Goal: Task Accomplishment & Management: Manage account settings

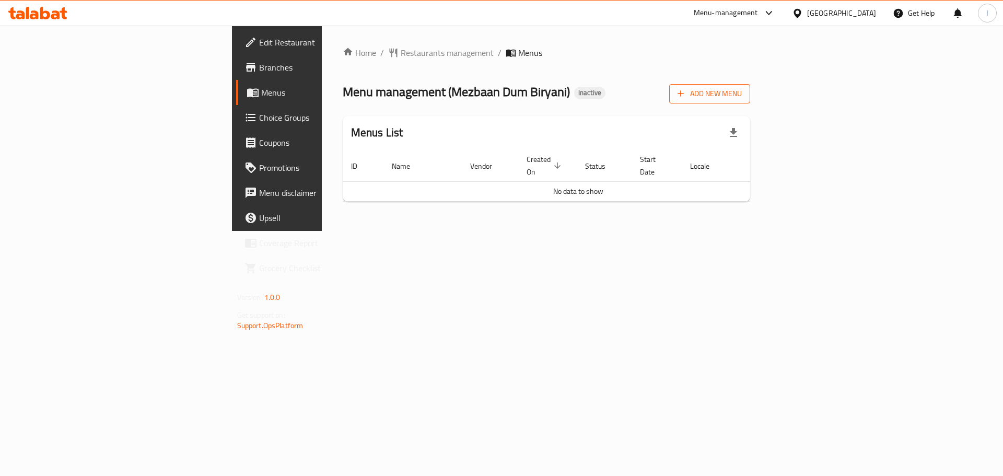
click at [741, 97] on span "Add New Menu" at bounding box center [709, 93] width 64 height 13
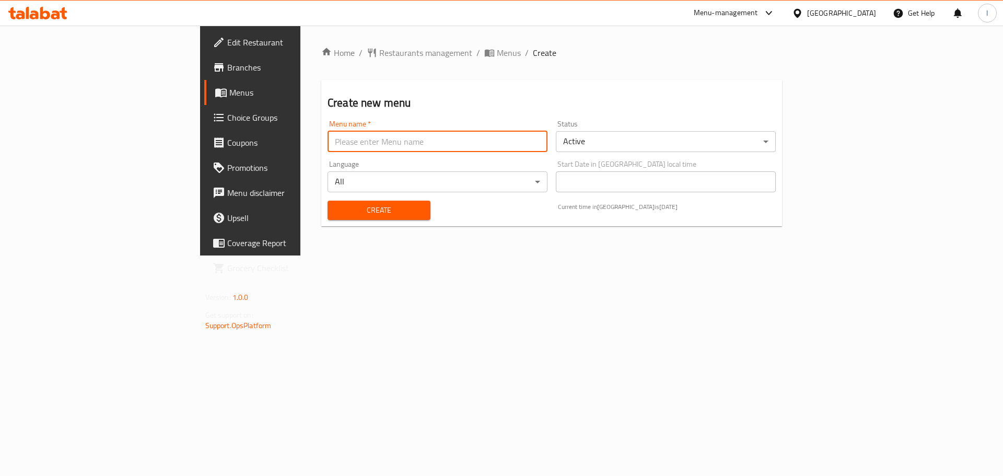
click at [327, 137] on input "text" at bounding box center [437, 141] width 220 height 21
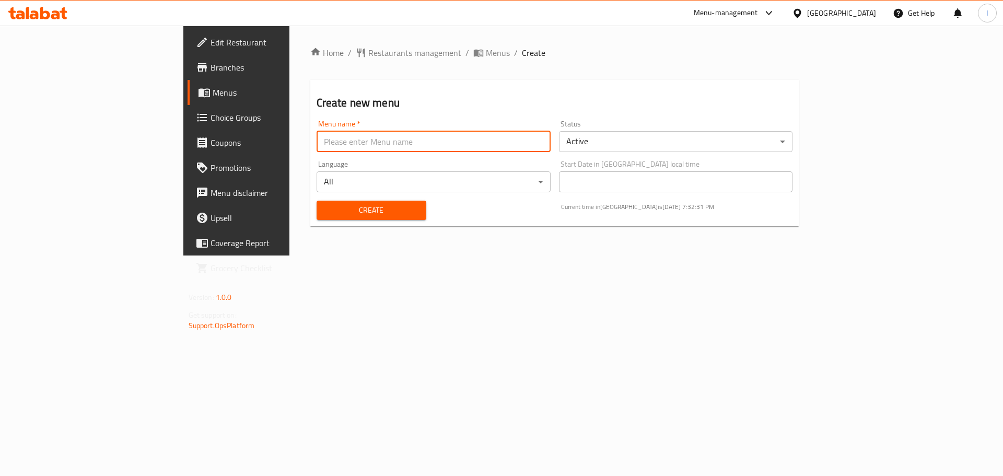
type input "."
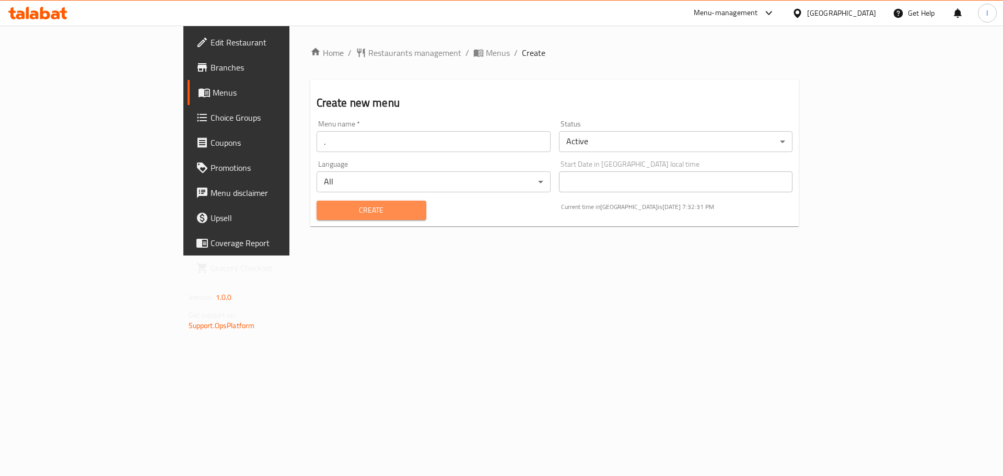
click at [325, 209] on span "Create" at bounding box center [371, 210] width 93 height 13
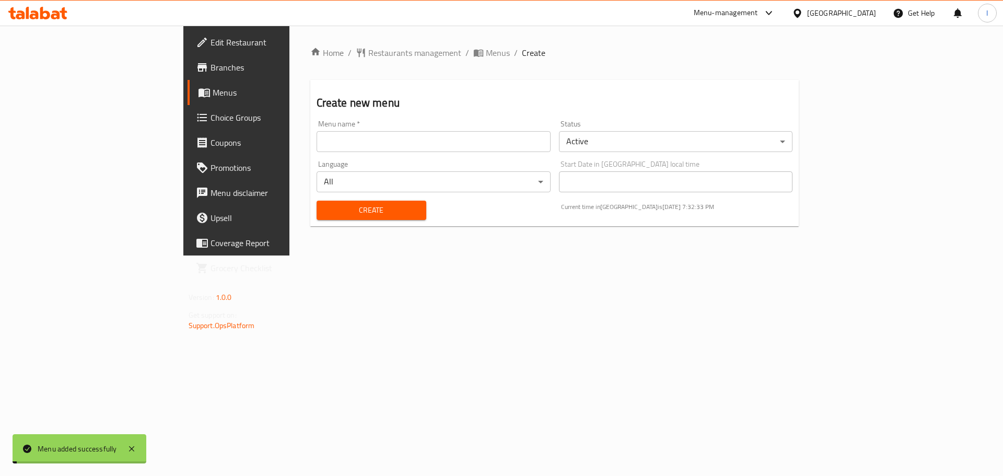
click at [213, 92] on span "Menus" at bounding box center [278, 92] width 130 height 13
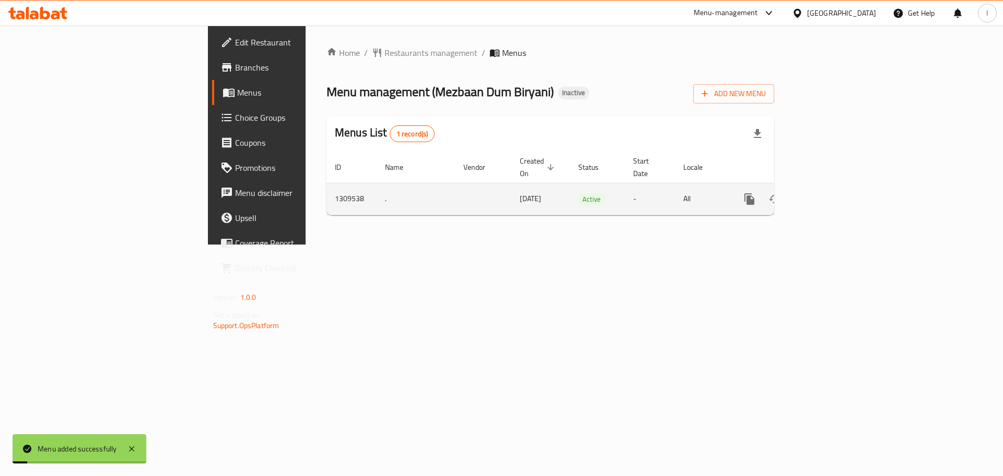
click at [837, 186] on link "enhanced table" at bounding box center [824, 198] width 25 height 25
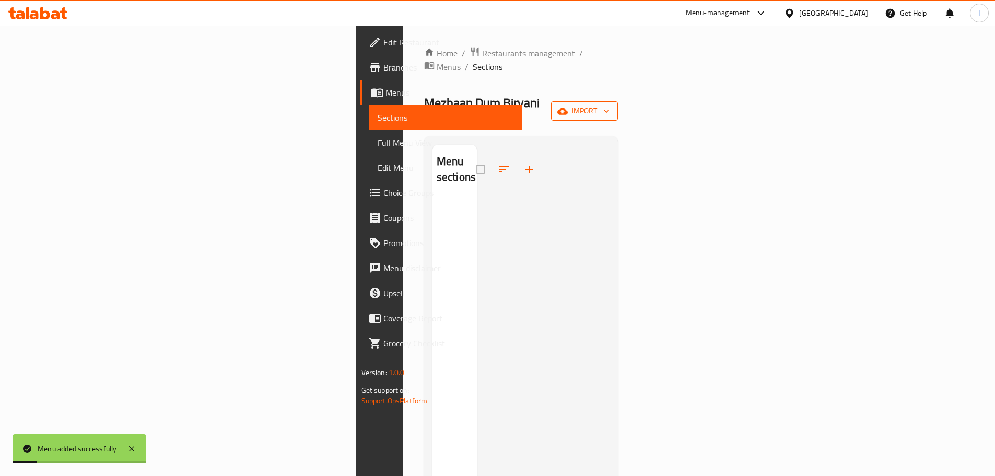
click at [609, 104] on span "import" at bounding box center [584, 110] width 50 height 13
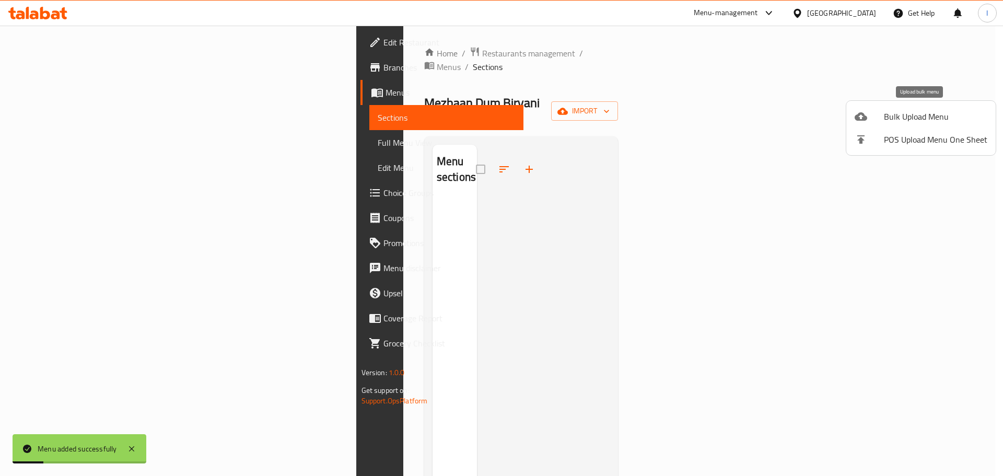
click at [905, 119] on span "Bulk Upload Menu" at bounding box center [935, 116] width 103 height 13
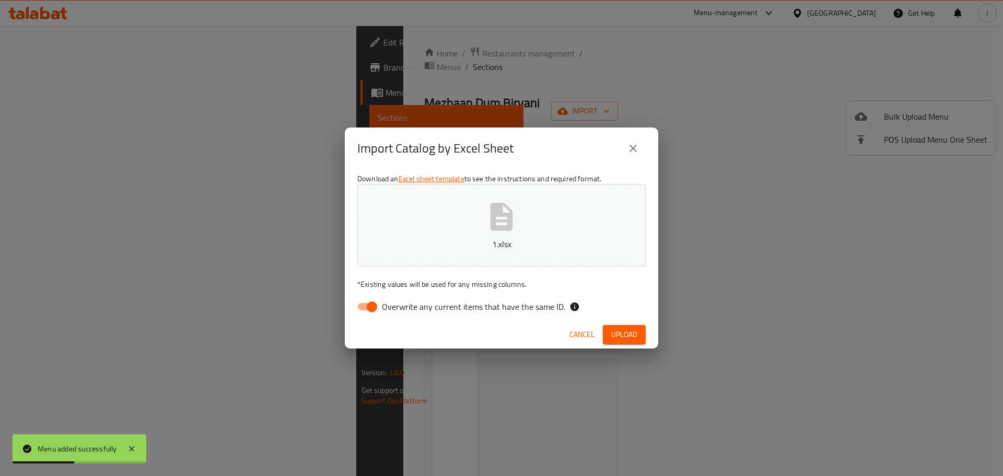
click at [385, 305] on span "Overwrite any current items that have the same ID." at bounding box center [473, 306] width 183 height 13
click at [385, 305] on input "Overwrite any current items that have the same ID." at bounding box center [372, 307] width 60 height 20
checkbox input "false"
click at [617, 335] on span "Upload" at bounding box center [624, 334] width 26 height 13
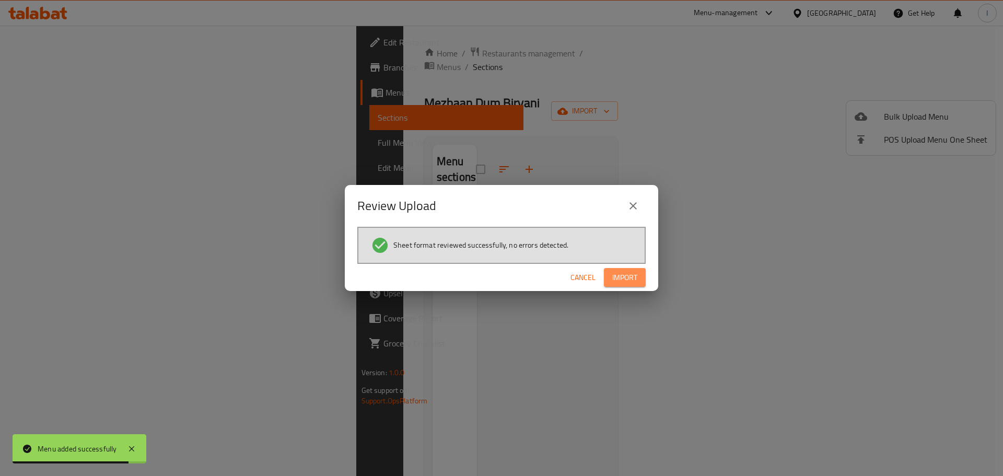
click at [626, 278] on span "Import" at bounding box center [624, 277] width 25 height 13
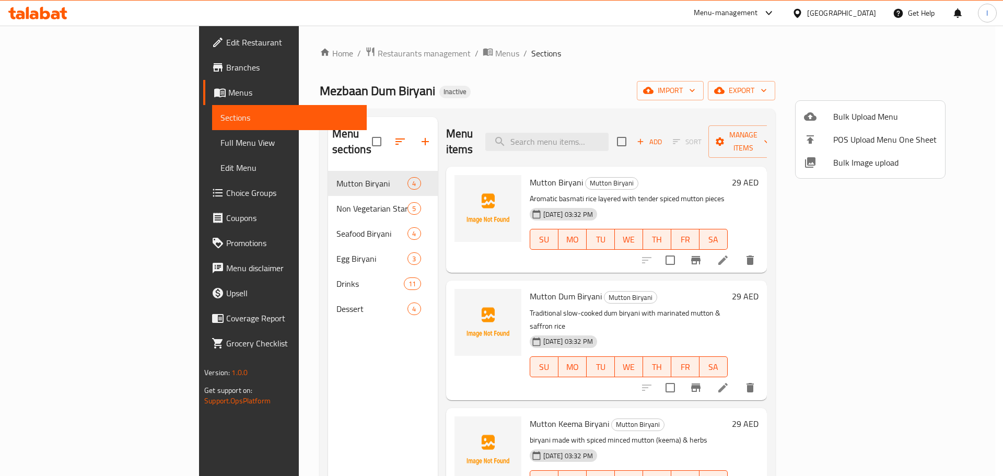
click at [79, 146] on div at bounding box center [501, 238] width 1003 height 476
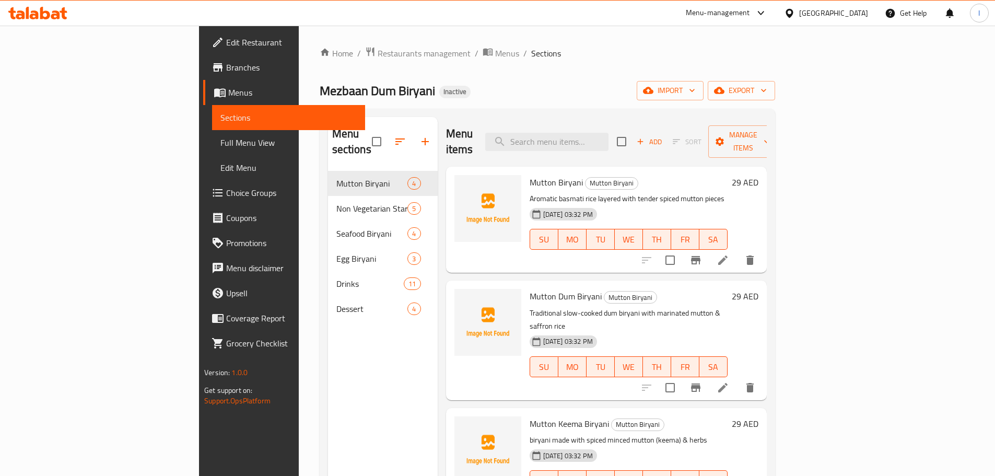
click at [220, 146] on span "Full Menu View" at bounding box center [288, 142] width 136 height 13
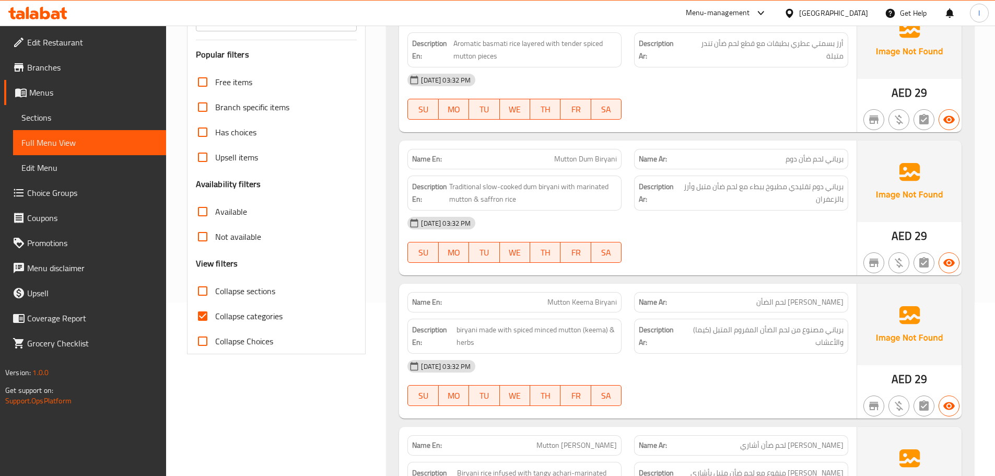
scroll to position [209, 0]
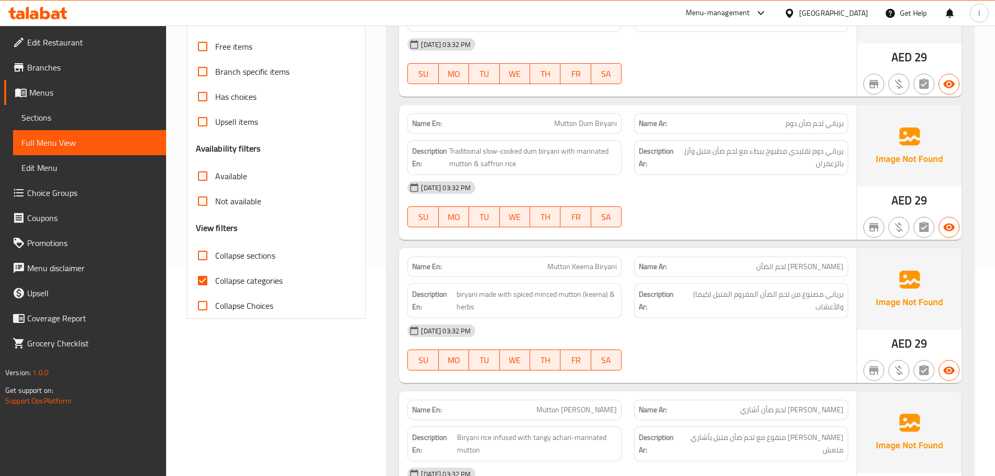
click at [213, 277] on input "Collapse categories" at bounding box center [202, 280] width 25 height 25
checkbox input "false"
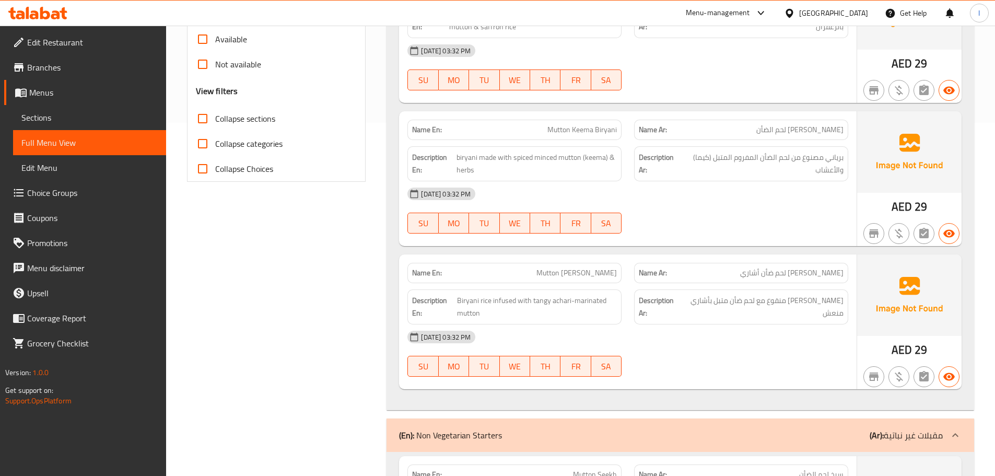
scroll to position [261, 0]
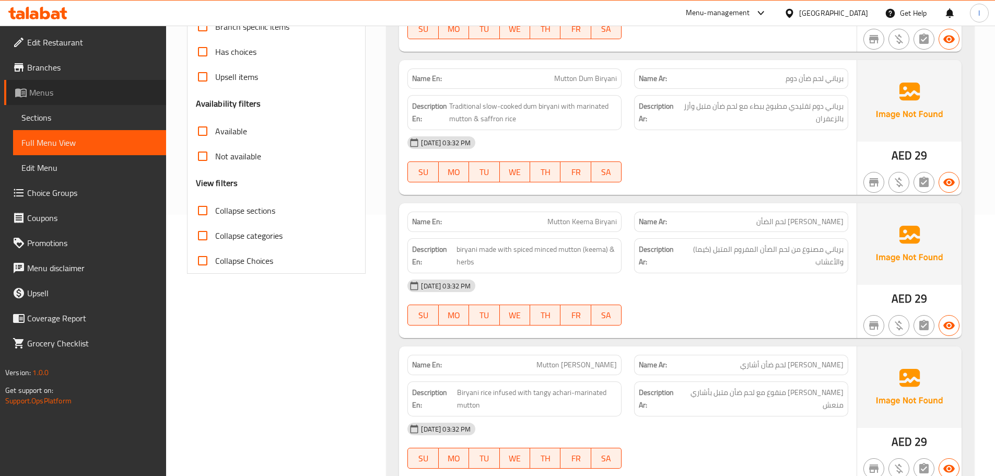
click at [56, 87] on span "Menus" at bounding box center [93, 92] width 128 height 13
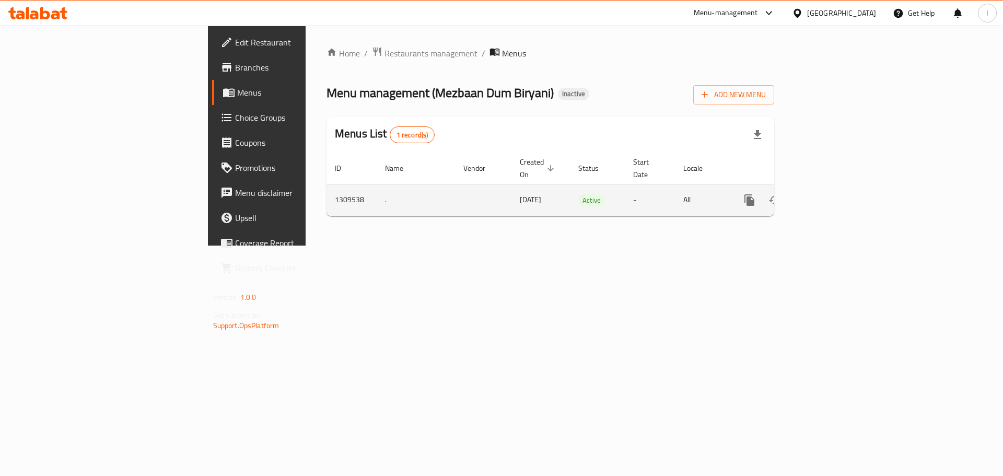
click at [837, 187] on link "enhanced table" at bounding box center [824, 199] width 25 height 25
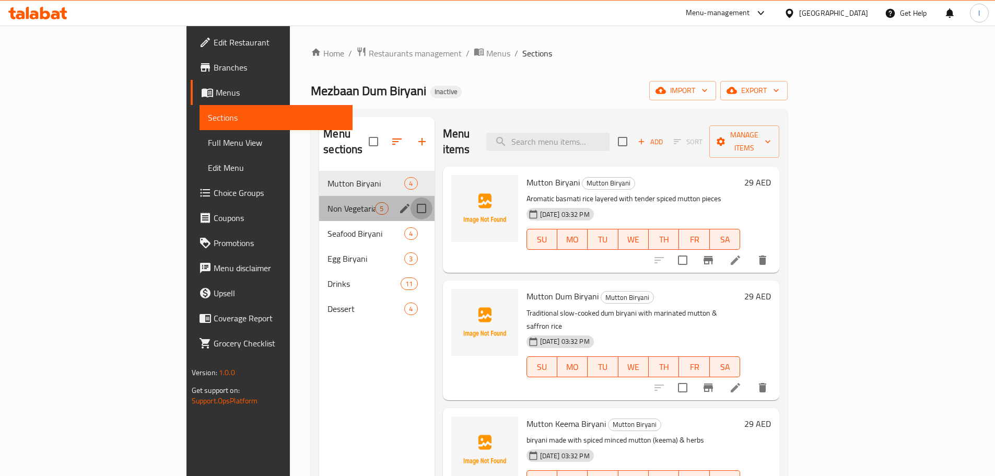
click at [410, 197] on input "Menu sections" at bounding box center [421, 208] width 22 height 22
checkbox input "true"
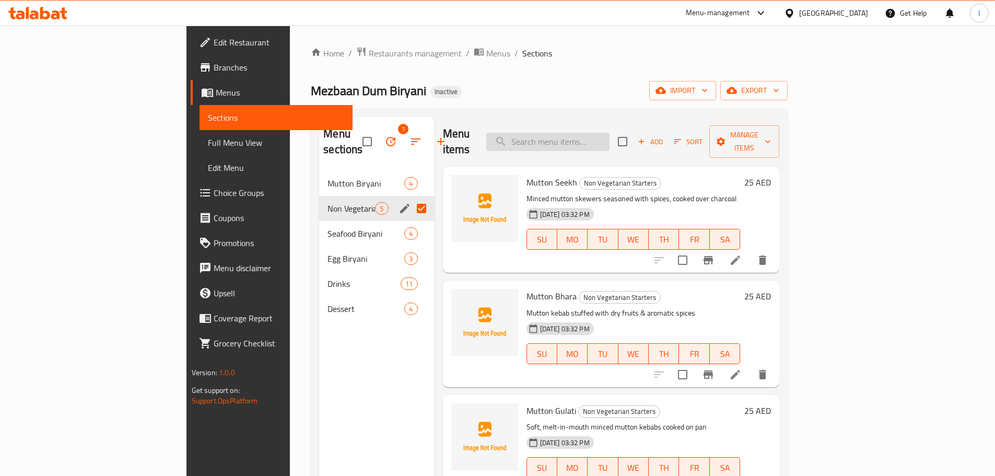
click at [609, 135] on input "search" at bounding box center [547, 142] width 123 height 18
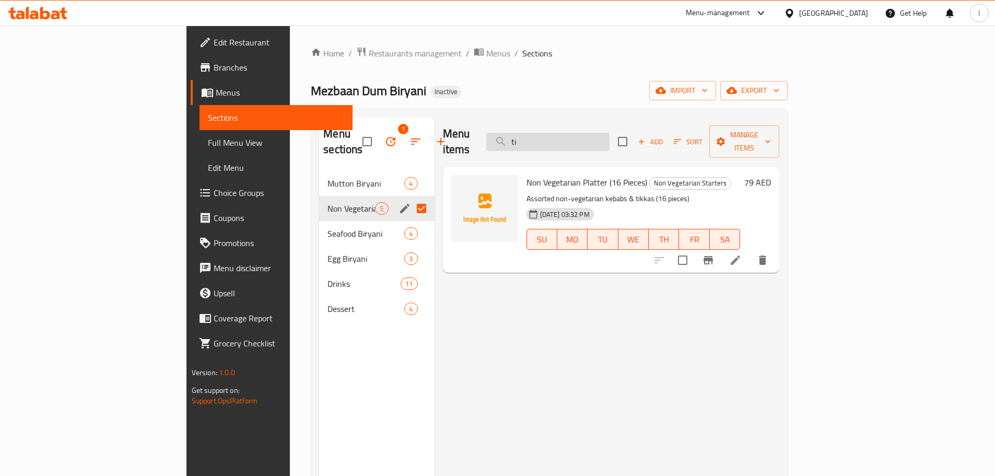
type input "t"
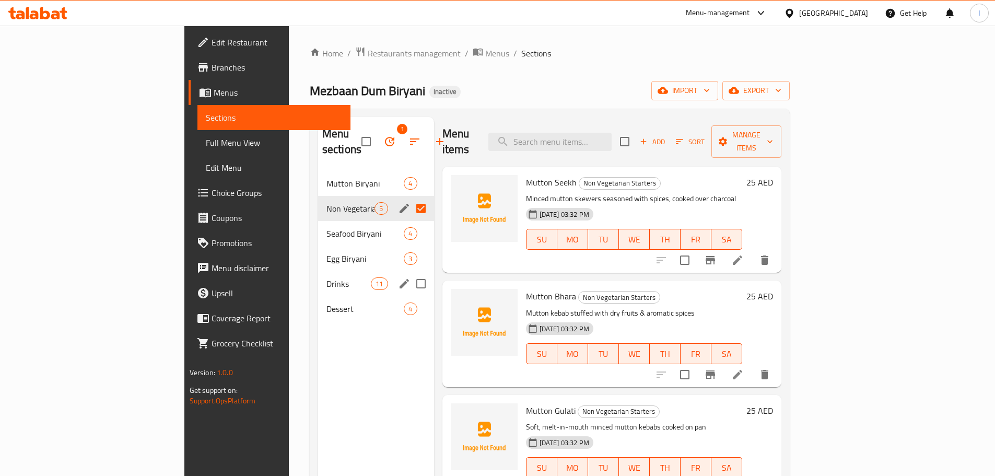
click at [318, 250] on div "Egg Biryani 3" at bounding box center [376, 258] width 116 height 25
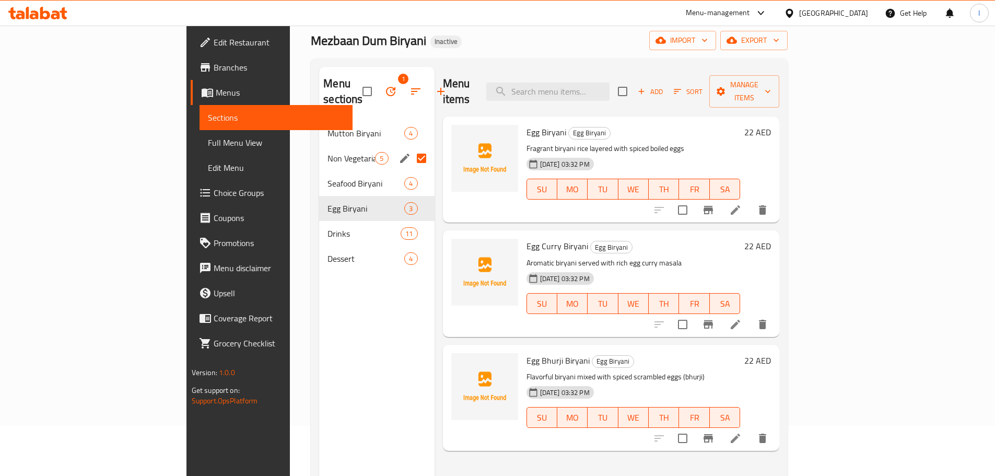
scroll to position [52, 0]
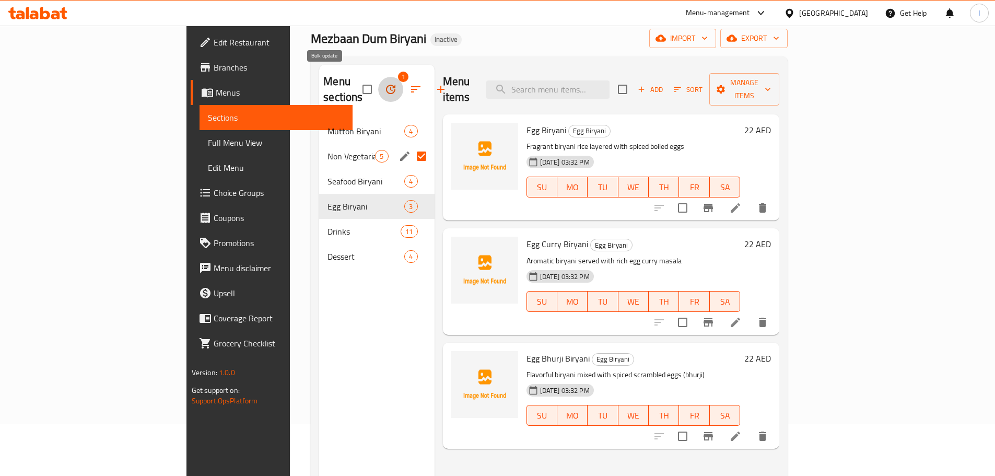
click at [378, 77] on button "button" at bounding box center [390, 89] width 25 height 25
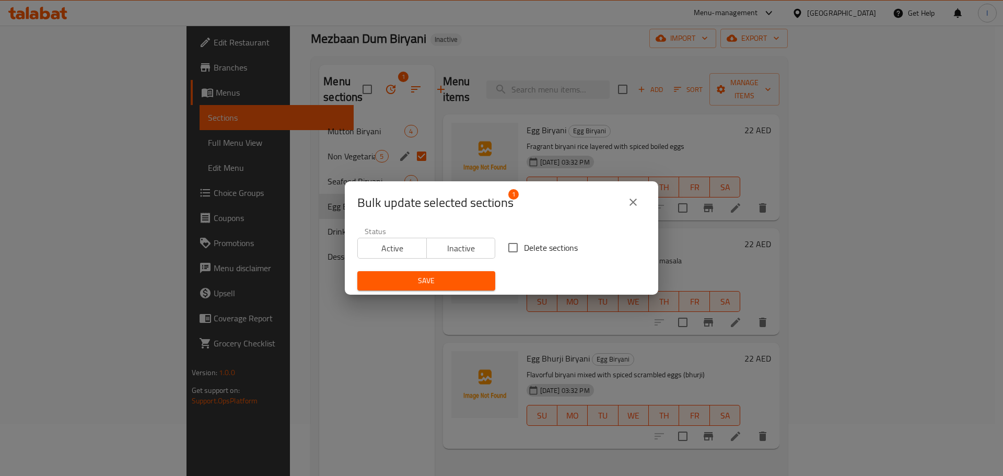
click at [533, 245] on span "Delete sections" at bounding box center [551, 247] width 54 height 13
click at [524, 245] on input "Delete sections" at bounding box center [513, 248] width 22 height 22
checkbox input "true"
click at [480, 275] on span "Save" at bounding box center [426, 280] width 121 height 13
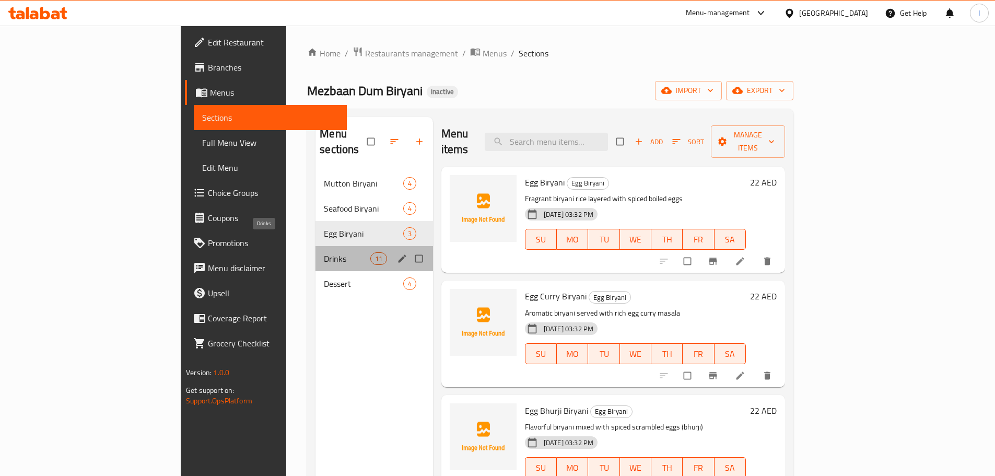
click at [324, 252] on span "Drinks" at bounding box center [347, 258] width 46 height 13
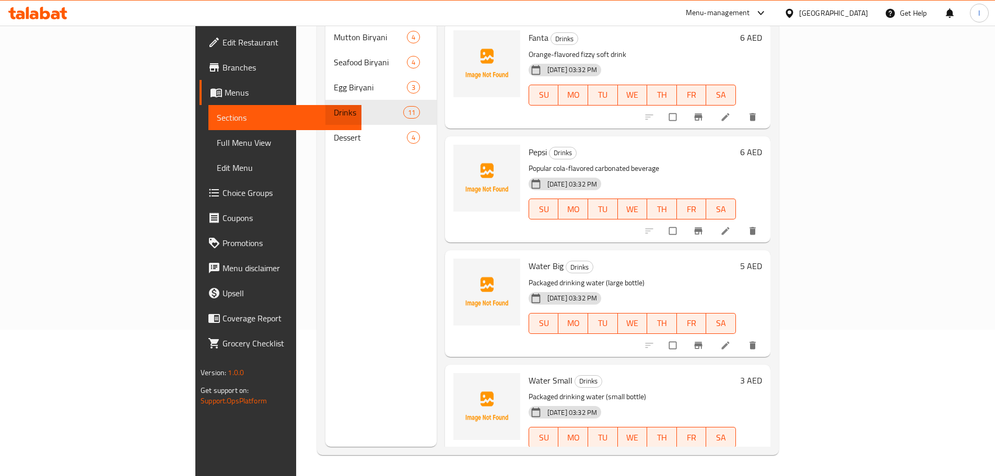
scroll to position [805, 0]
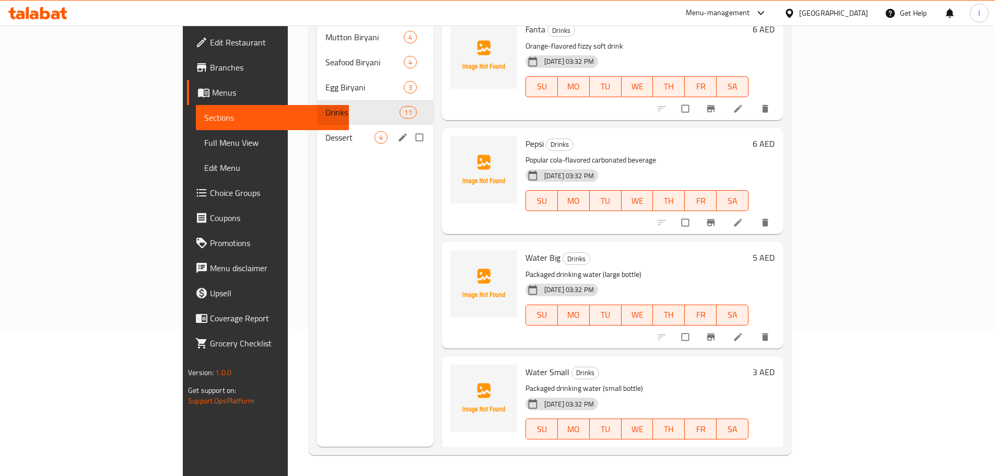
click at [325, 131] on span "Dessert" at bounding box center [349, 137] width 49 height 13
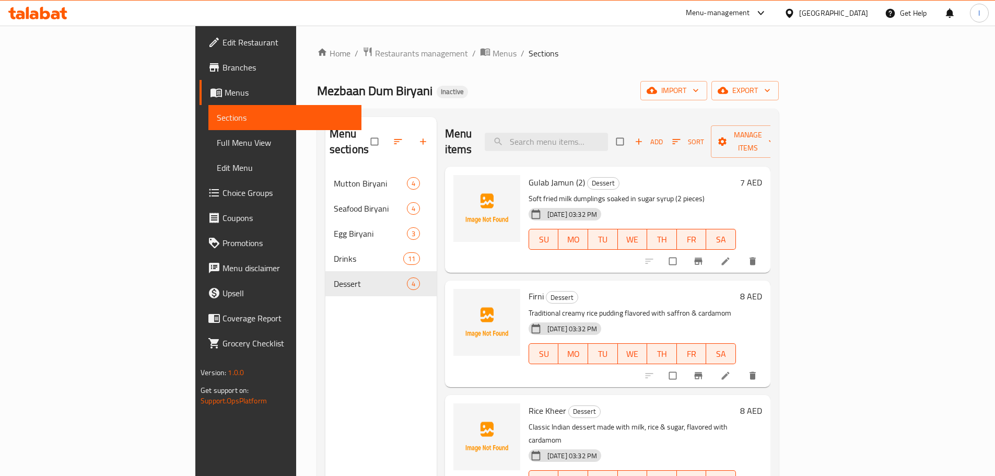
click at [217, 138] on span "Full Menu View" at bounding box center [285, 142] width 136 height 13
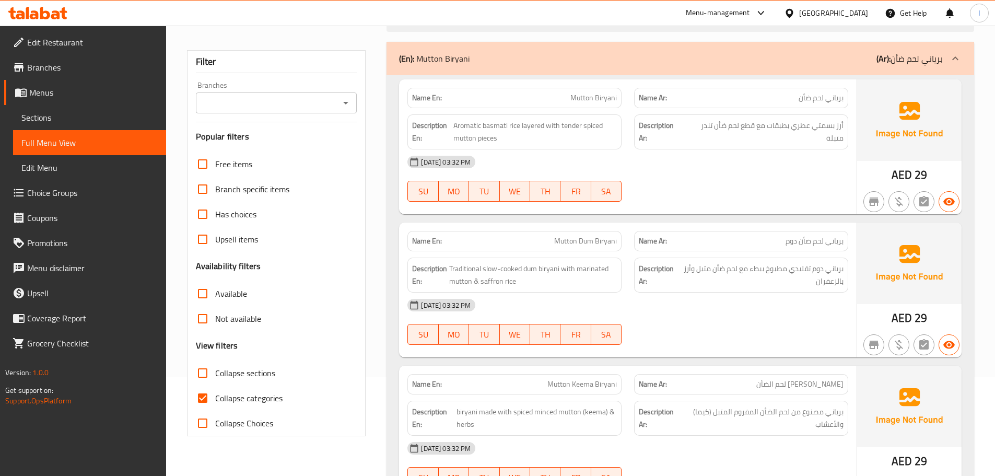
scroll to position [209, 0]
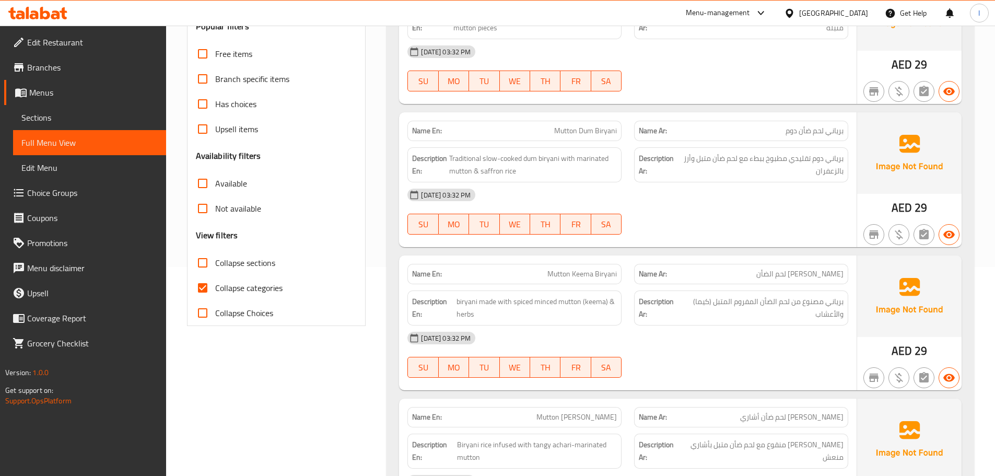
click at [222, 283] on span "Collapse categories" at bounding box center [248, 287] width 67 height 13
click at [215, 283] on input "Collapse categories" at bounding box center [202, 287] width 25 height 25
checkbox input "false"
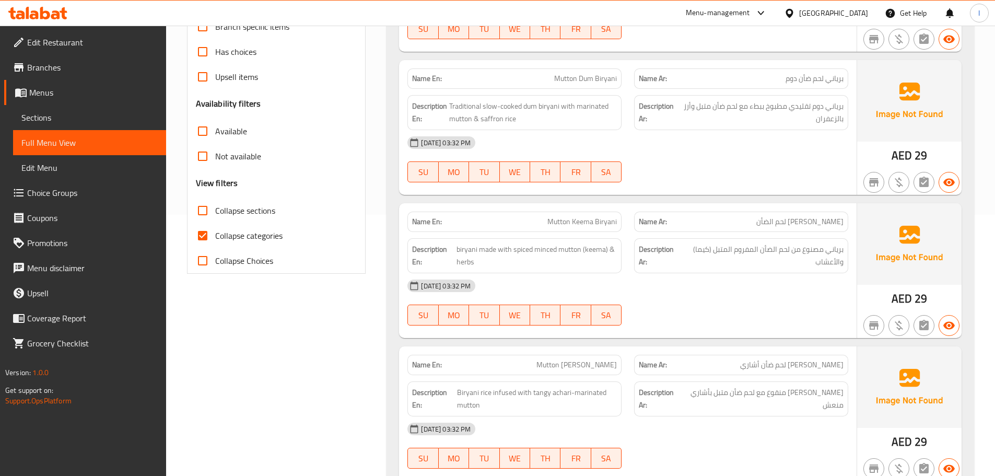
click at [213, 207] on input "Collapse sections" at bounding box center [202, 210] width 25 height 25
checkbox input "true"
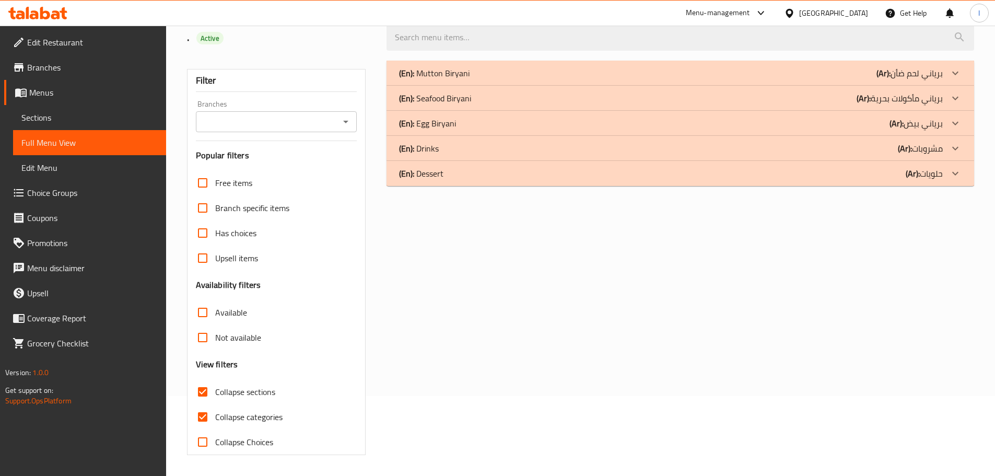
scroll to position [80, 0]
click at [222, 422] on span "Collapse categories" at bounding box center [248, 416] width 67 height 13
click at [215, 422] on input "Collapse categories" at bounding box center [202, 416] width 25 height 25
checkbox input "false"
click at [450, 73] on p "(En): Mutton Biryani" at bounding box center [434, 73] width 70 height 13
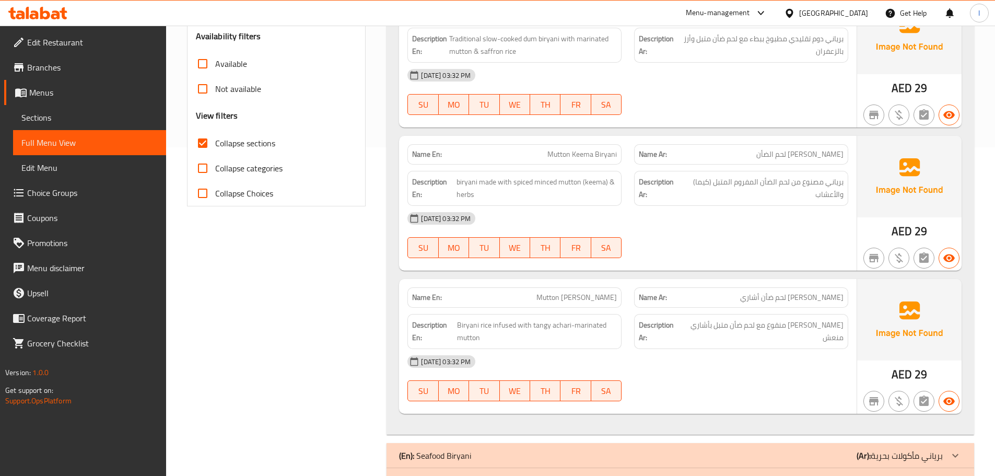
scroll to position [417, 0]
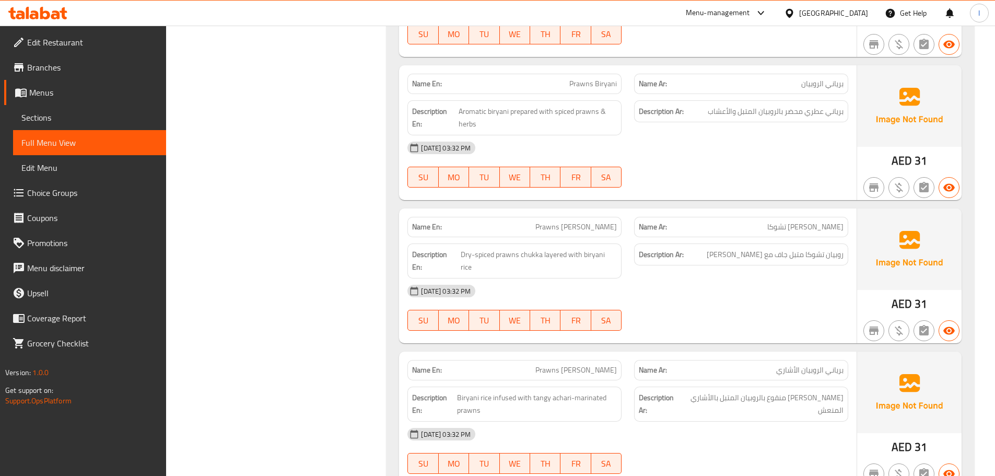
scroll to position [1010, 0]
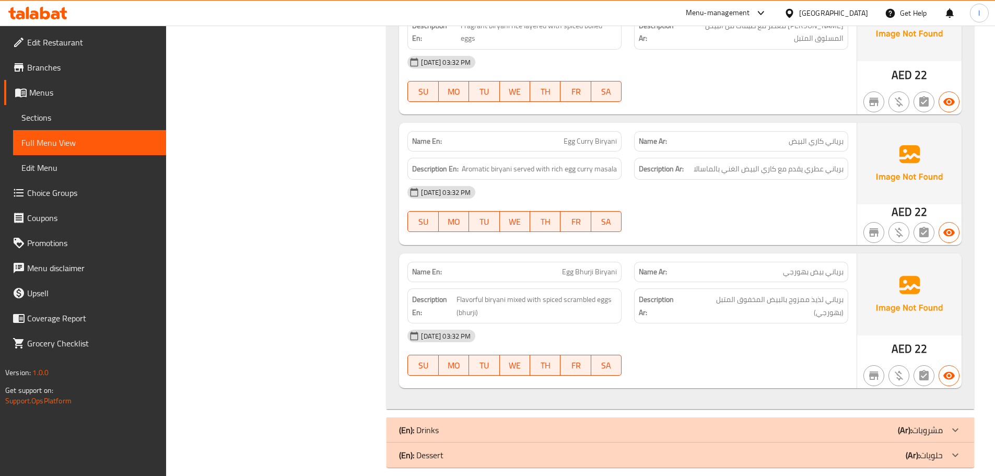
scroll to position [1461, 0]
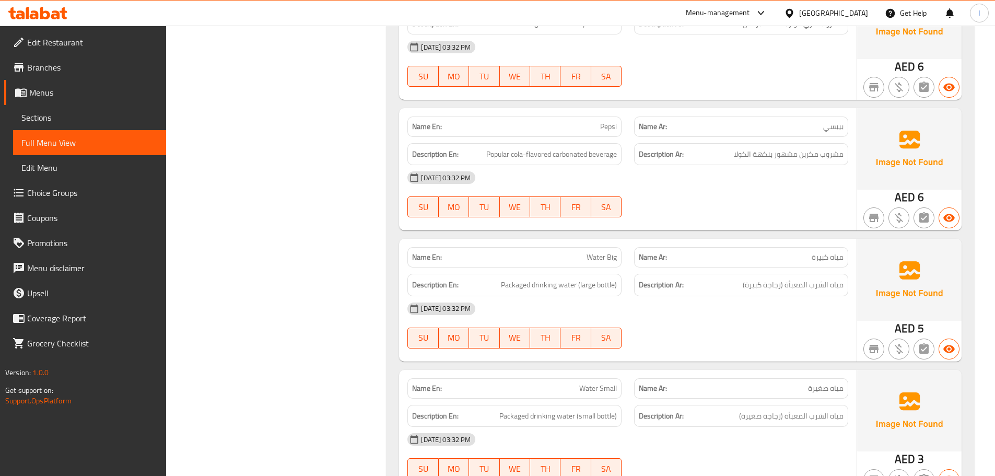
scroll to position [2969, 0]
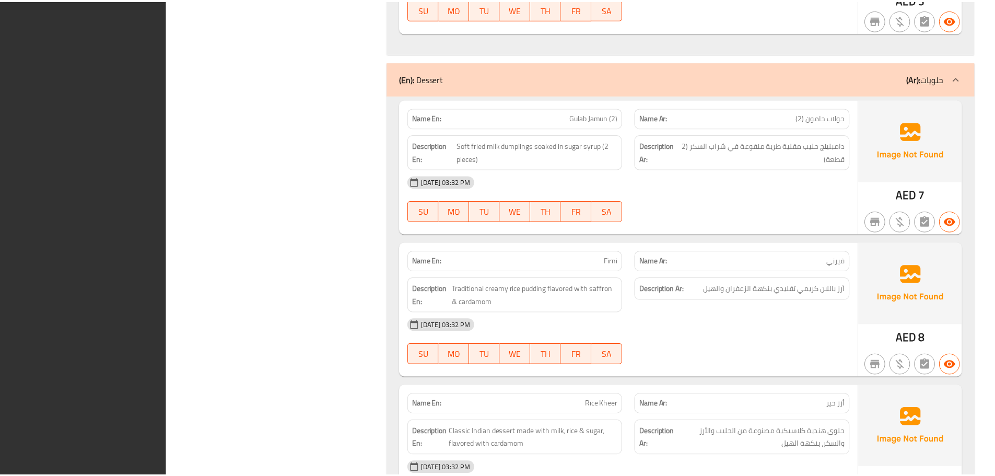
scroll to position [3566, 0]
